Goal: Navigation & Orientation: Find specific page/section

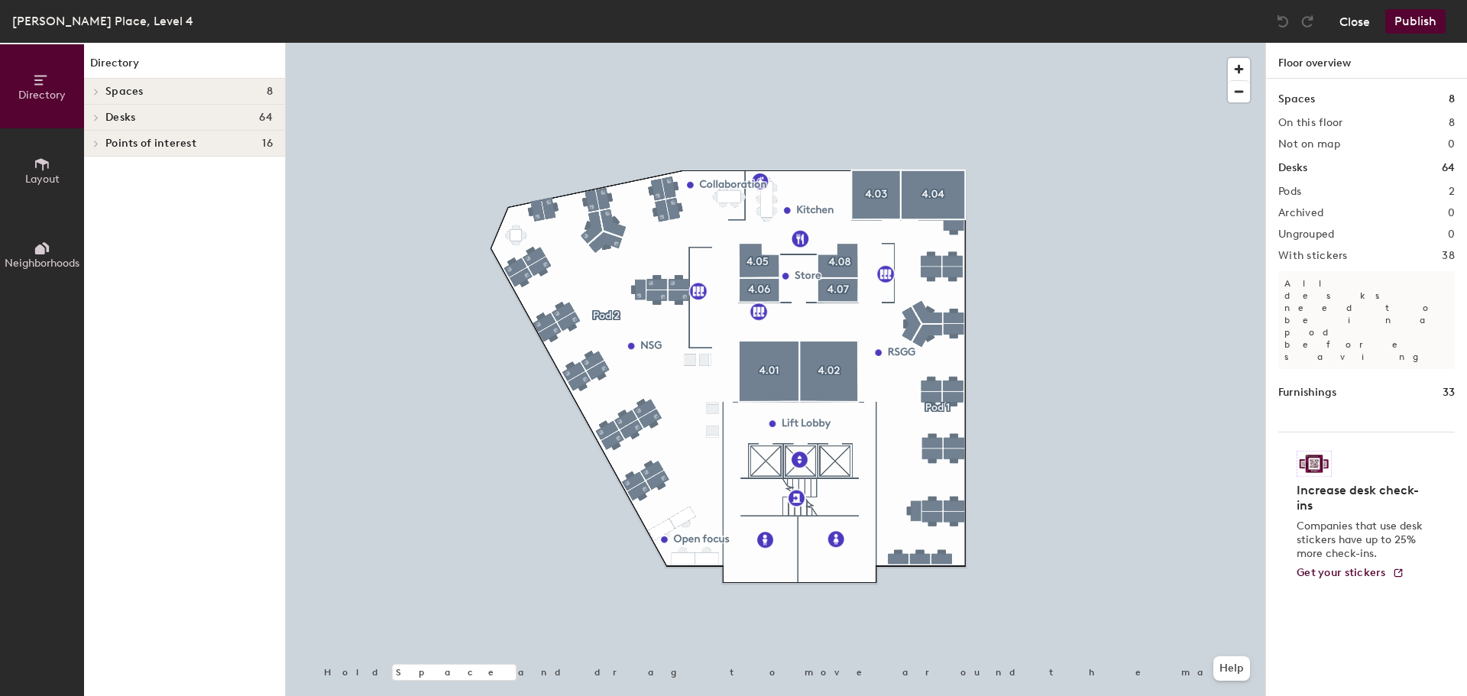
click at [1361, 23] on button "Close" at bounding box center [1355, 21] width 31 height 24
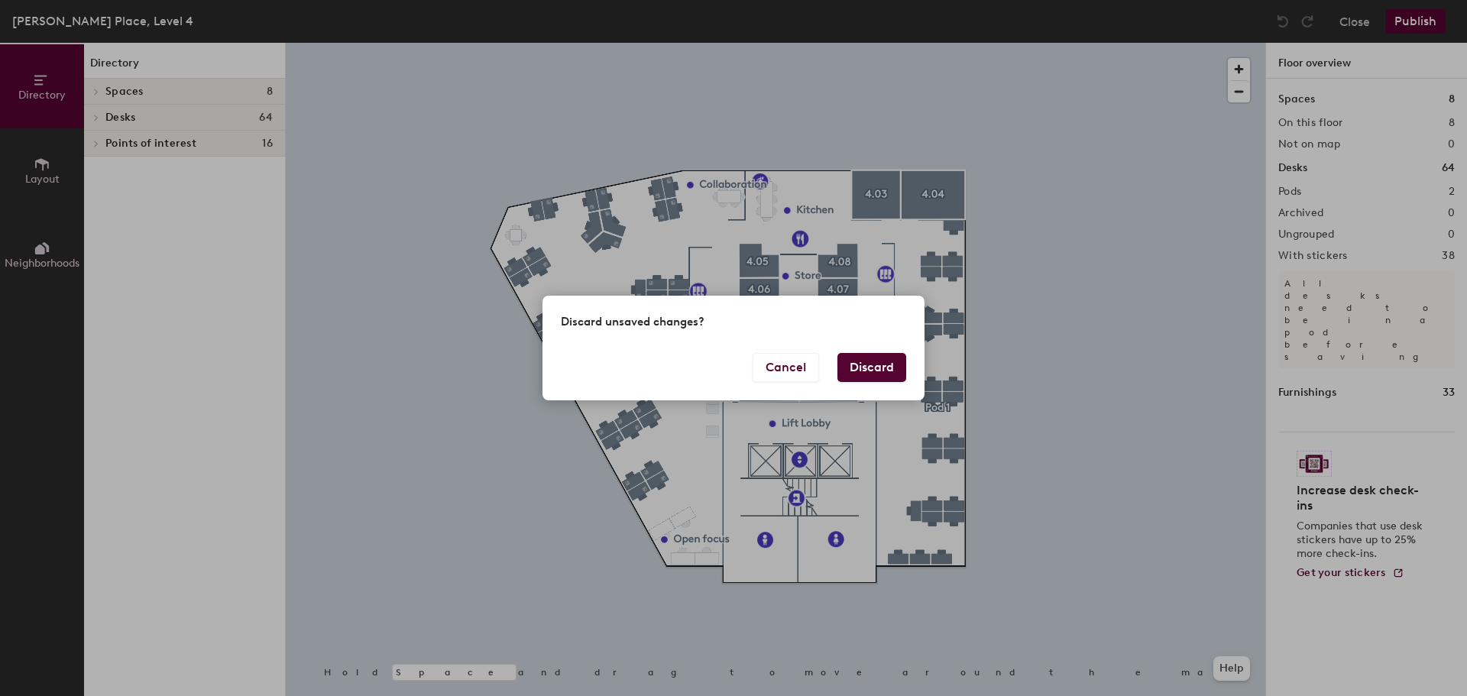
click at [874, 360] on button "Discard" at bounding box center [872, 367] width 69 height 29
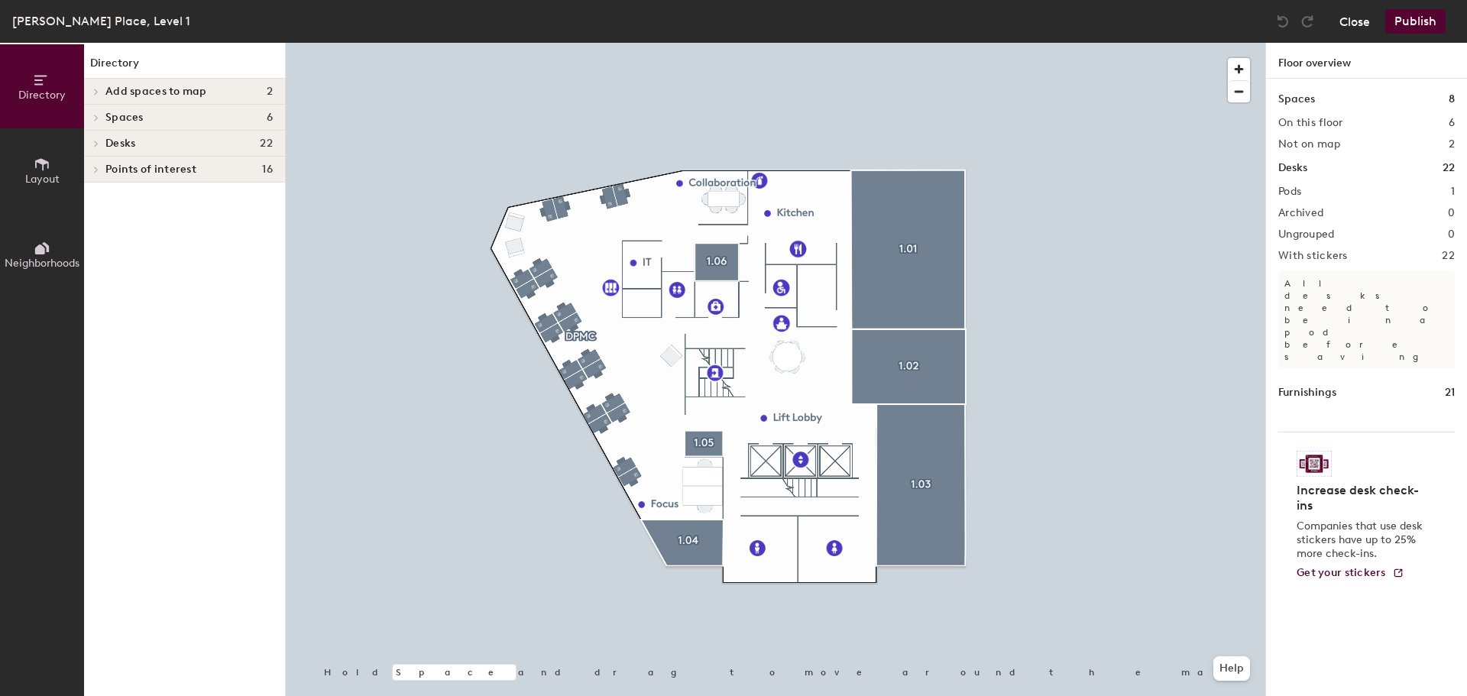
click at [1354, 24] on button "Close" at bounding box center [1355, 21] width 31 height 24
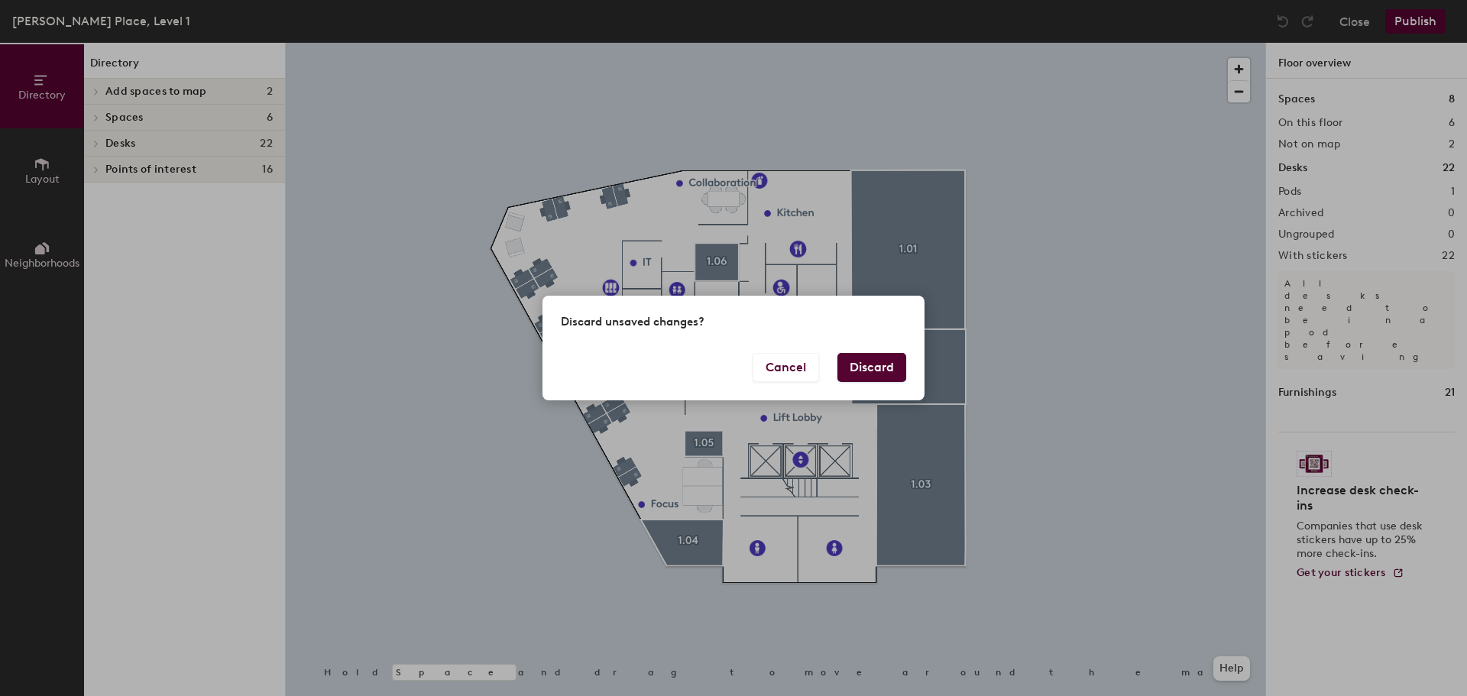
click at [851, 372] on button "Discard" at bounding box center [872, 367] width 69 height 29
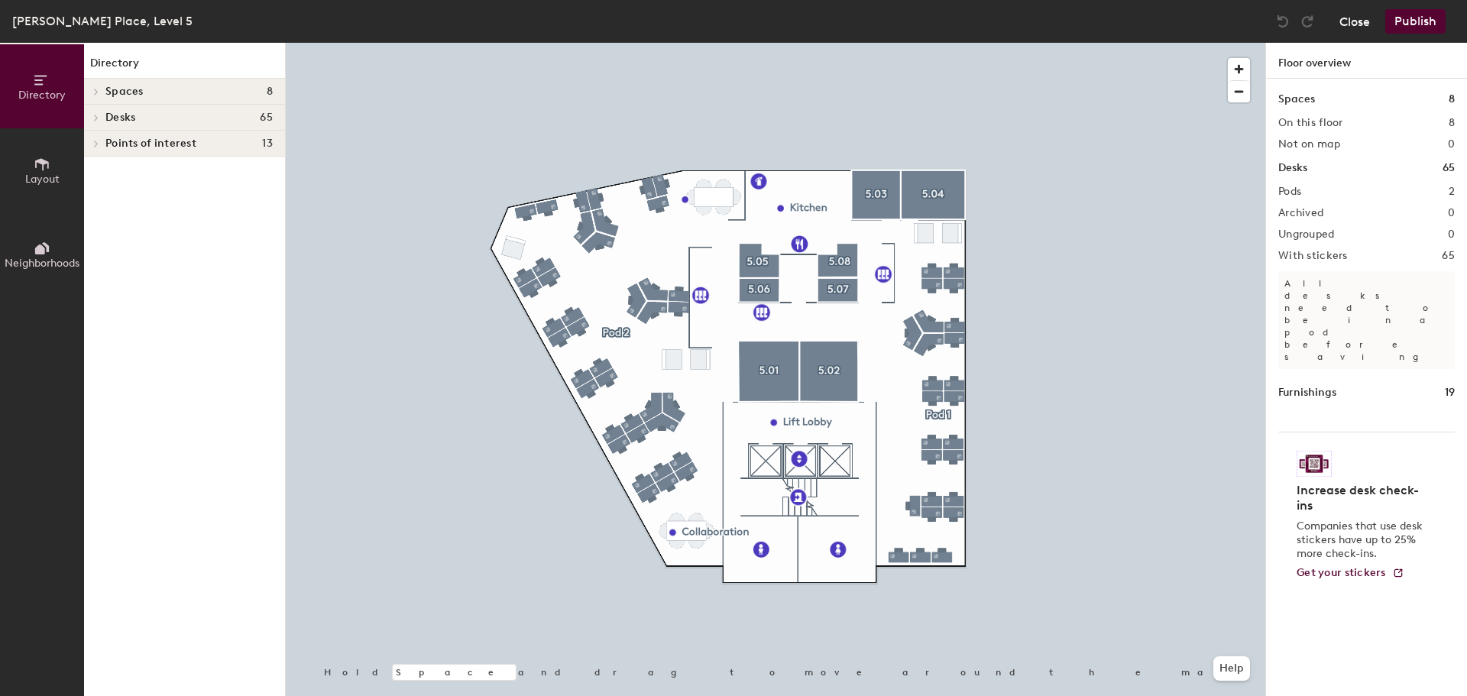
click at [1341, 18] on button "Close" at bounding box center [1355, 21] width 31 height 24
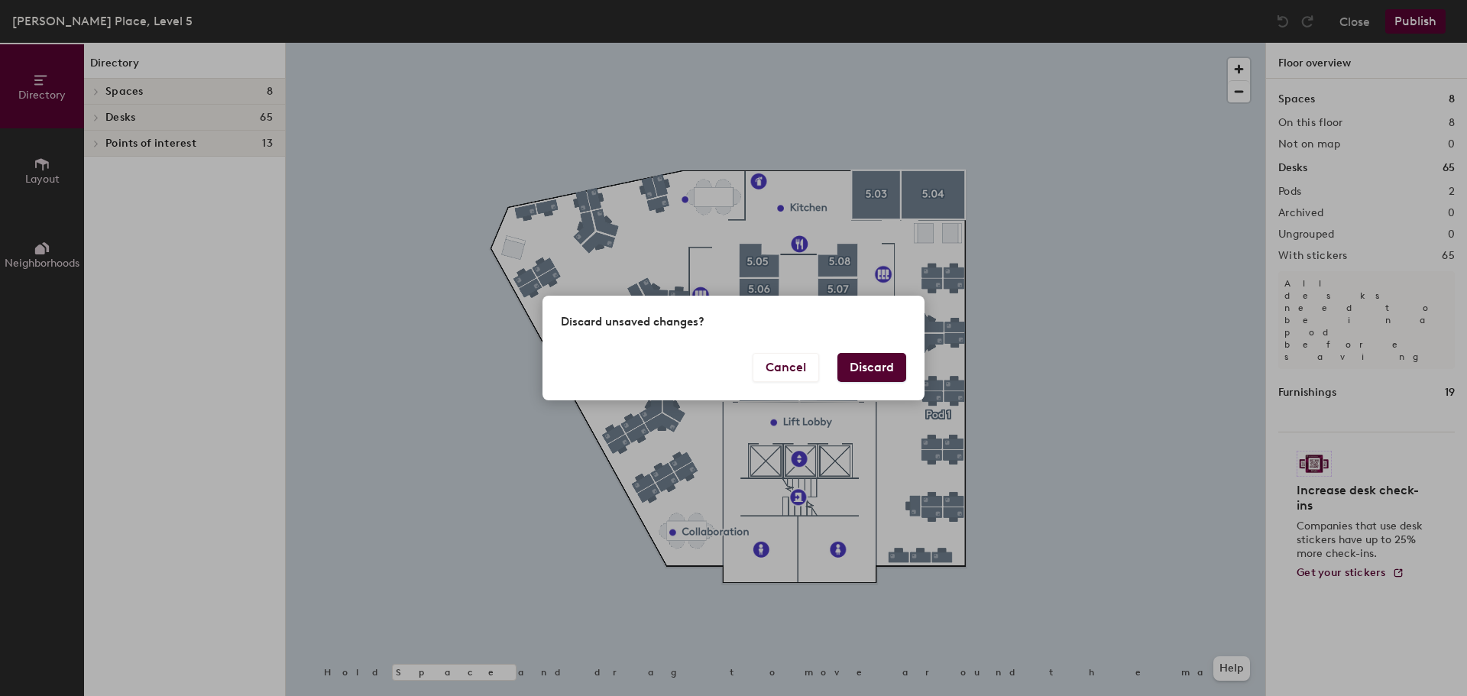
click at [890, 354] on button "Discard" at bounding box center [872, 367] width 69 height 29
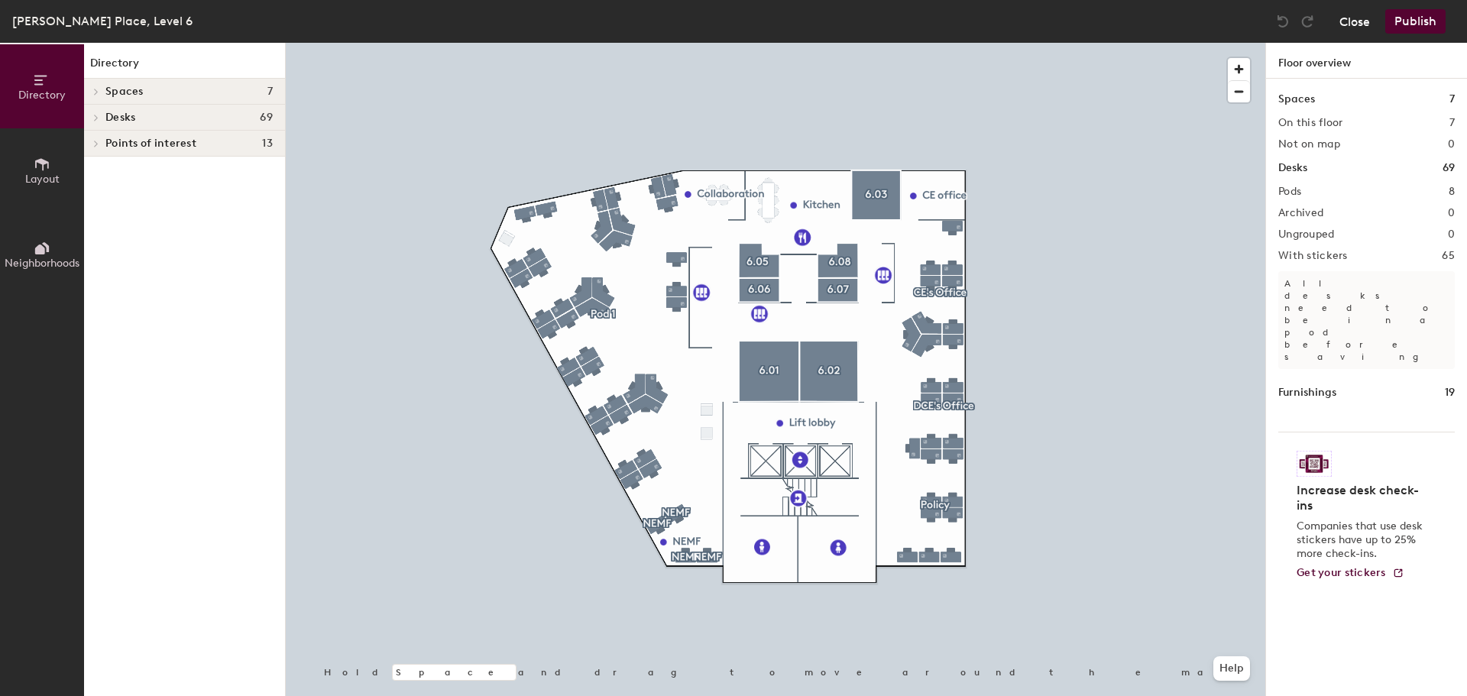
click at [1347, 18] on button "Close" at bounding box center [1355, 21] width 31 height 24
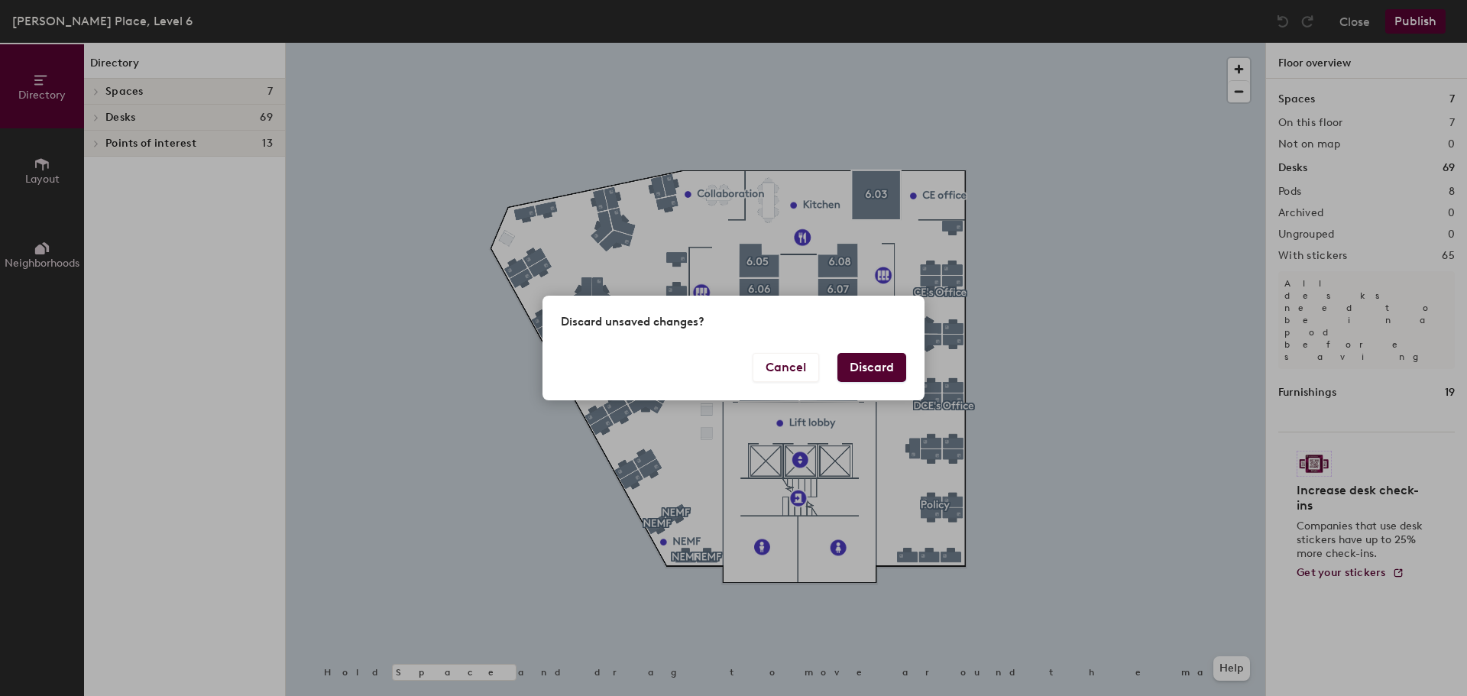
click at [861, 359] on button "Discard" at bounding box center [872, 367] width 69 height 29
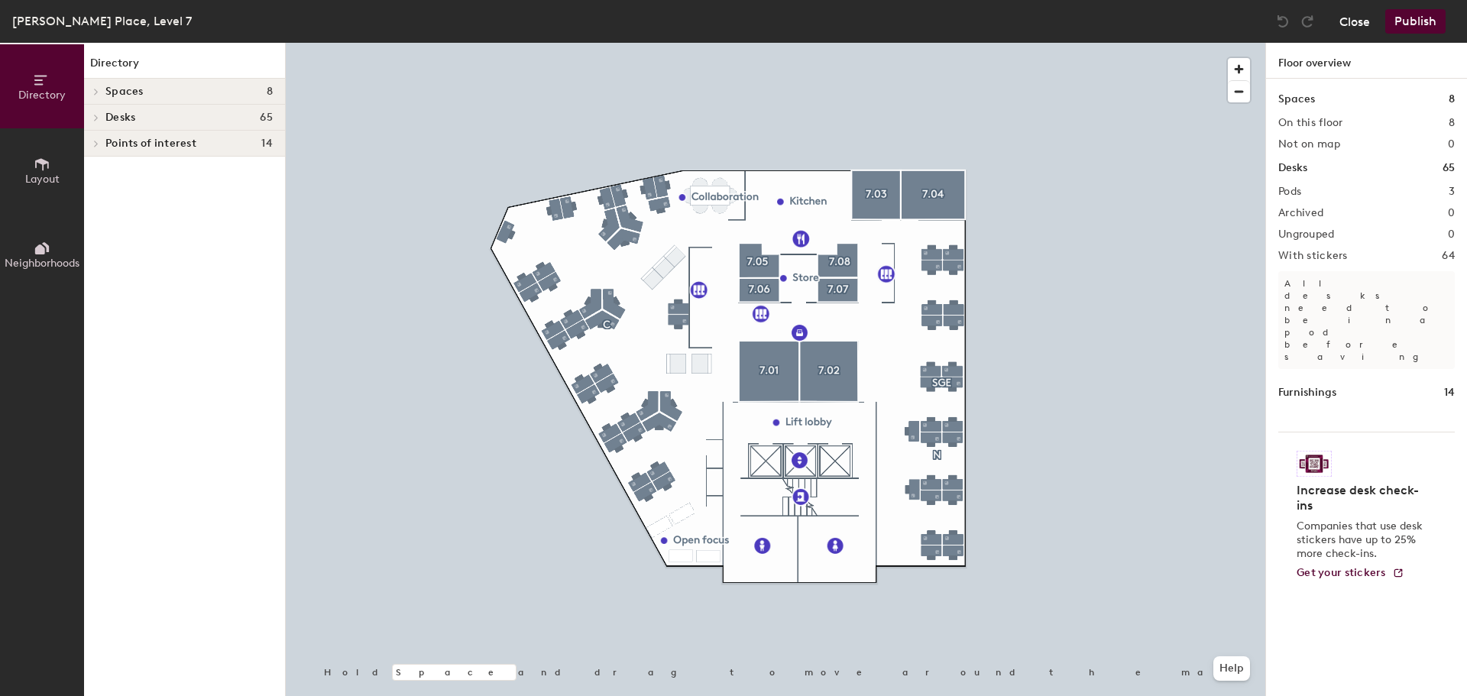
click at [1364, 19] on button "Close" at bounding box center [1355, 21] width 31 height 24
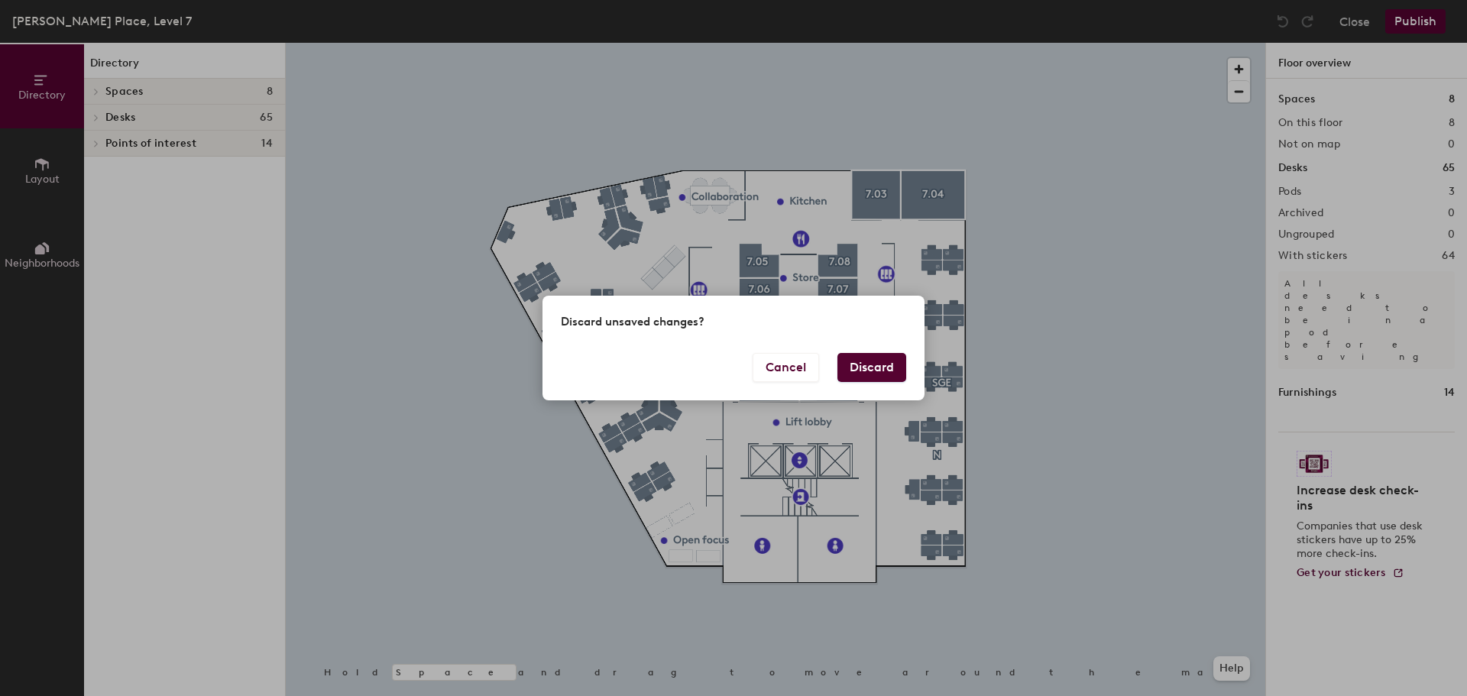
click at [893, 365] on button "Discard" at bounding box center [872, 367] width 69 height 29
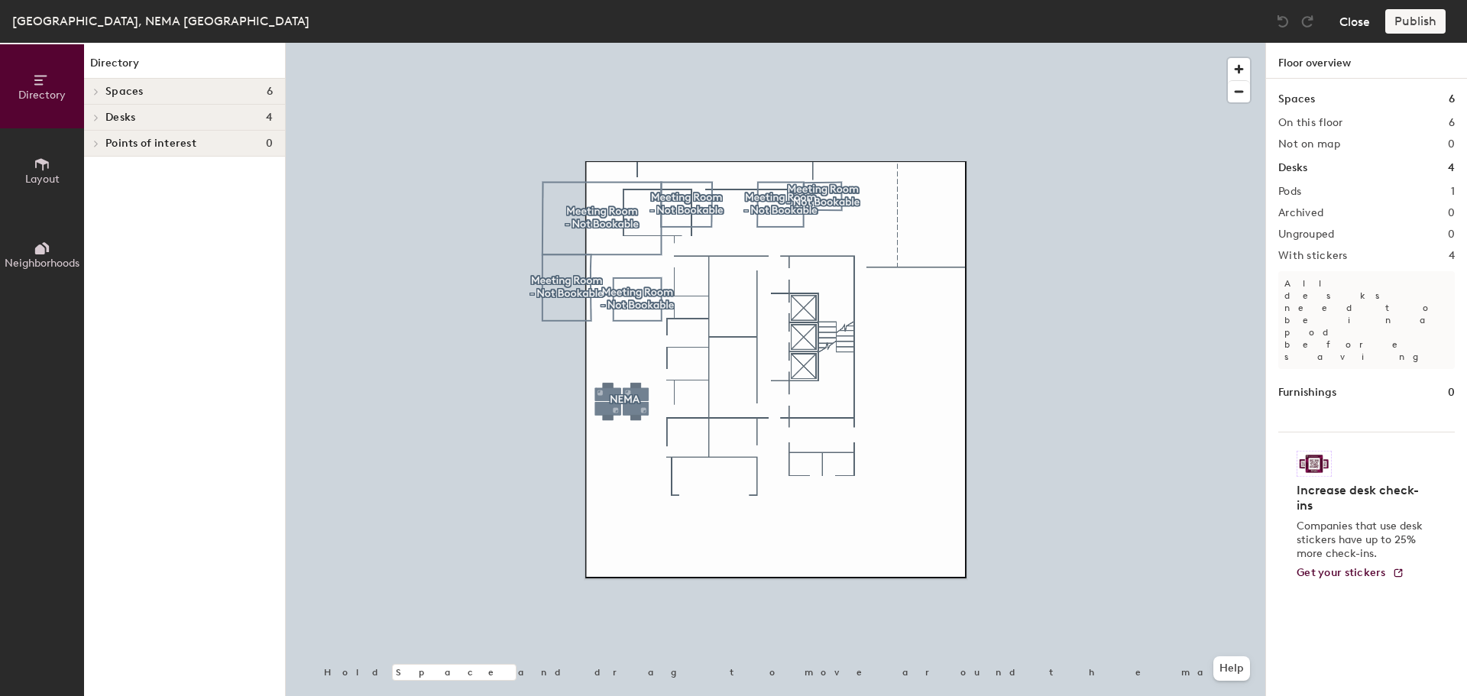
click at [1342, 19] on button "Close" at bounding box center [1355, 21] width 31 height 24
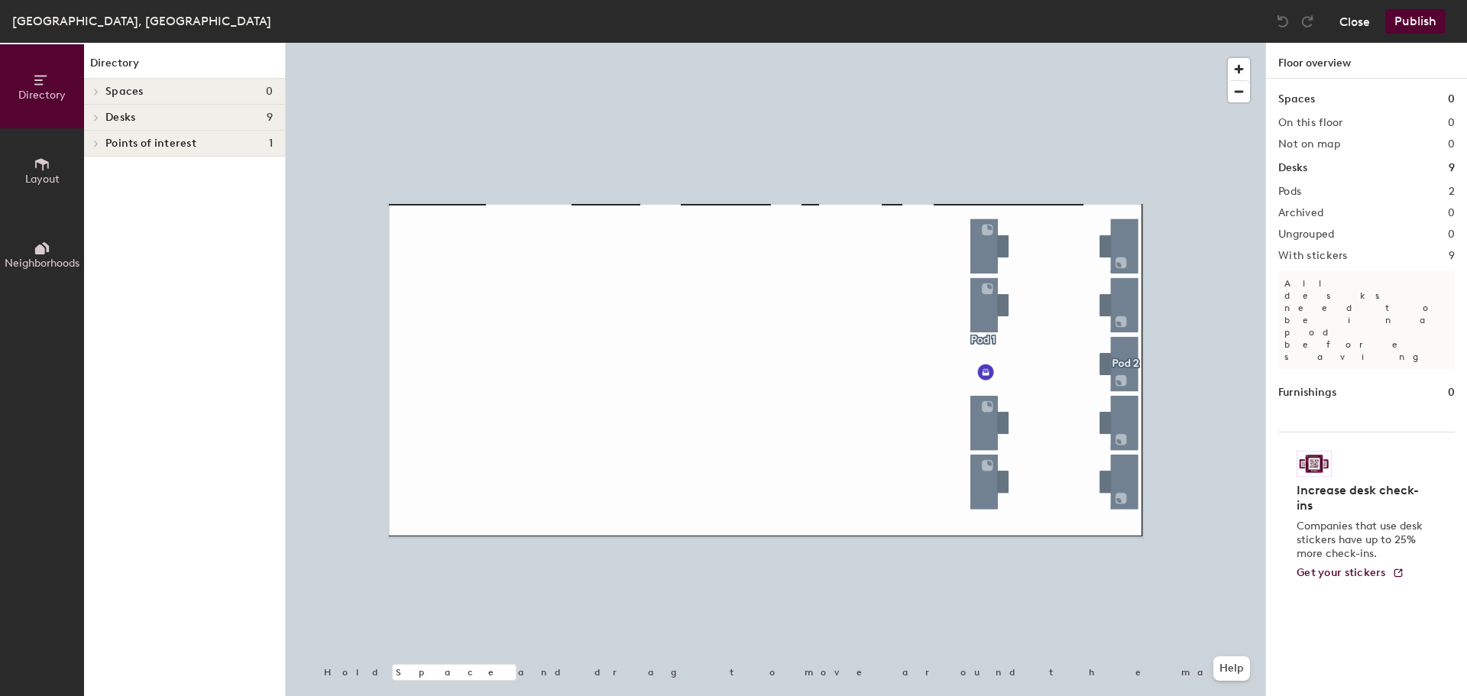
click at [1370, 28] on button "Close" at bounding box center [1355, 21] width 31 height 24
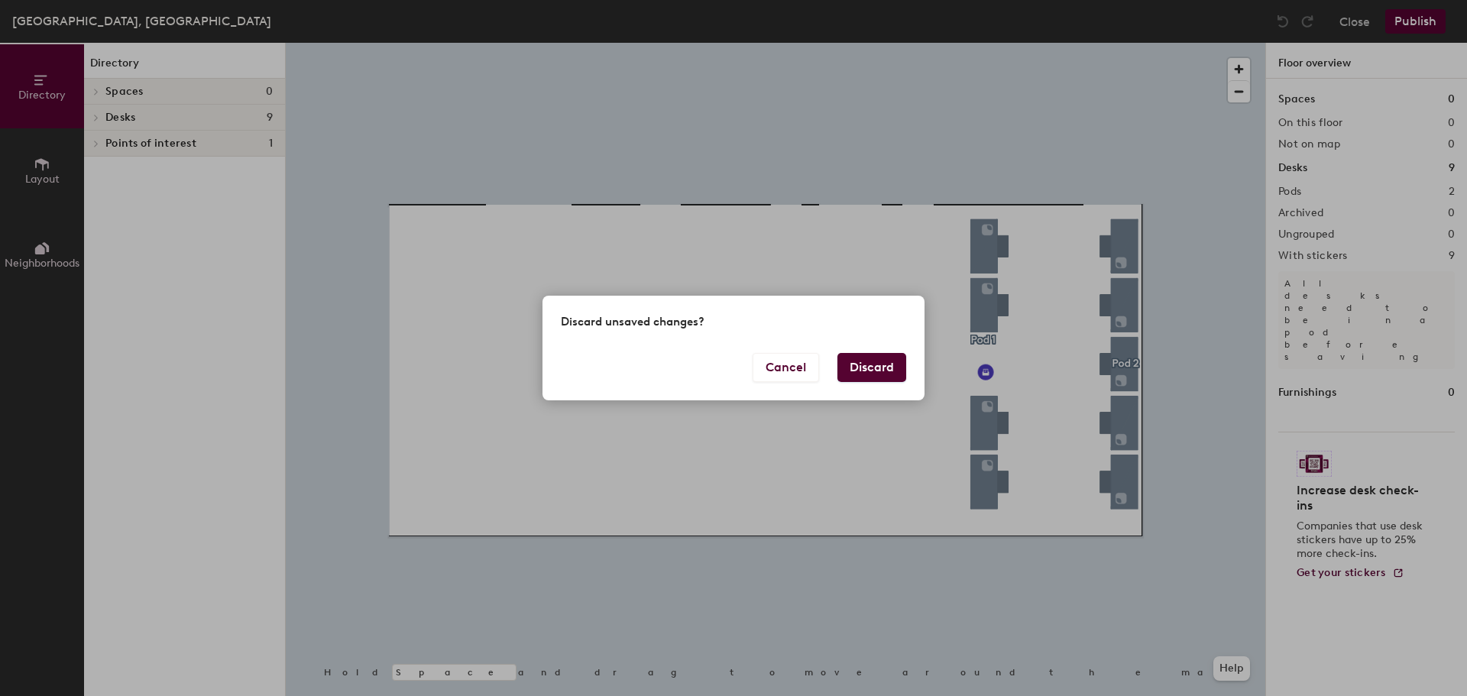
click at [866, 374] on button "Discard" at bounding box center [872, 367] width 69 height 29
